Goal: Task Accomplishment & Management: Manage account settings

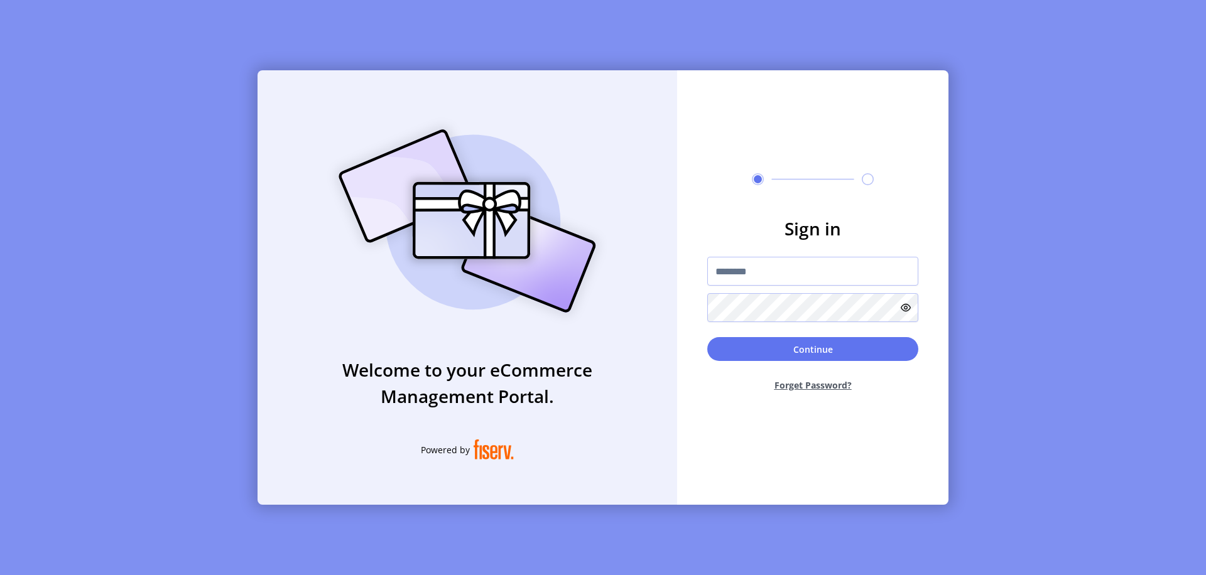
click at [813, 271] on input "text" at bounding box center [812, 271] width 211 height 29
type input "**********"
click at [813, 349] on button "Continue" at bounding box center [812, 349] width 211 height 24
